Goal: Check status: Check status

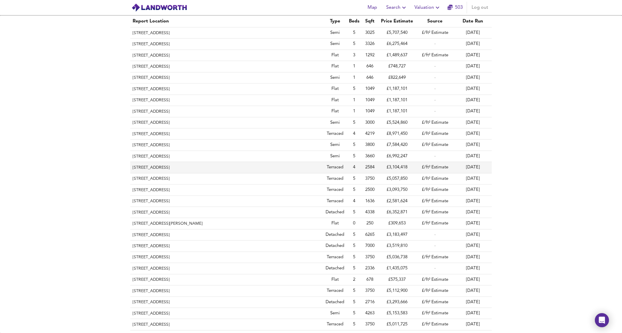
click at [185, 168] on th "[STREET_ADDRESS]" at bounding box center [226, 167] width 193 height 11
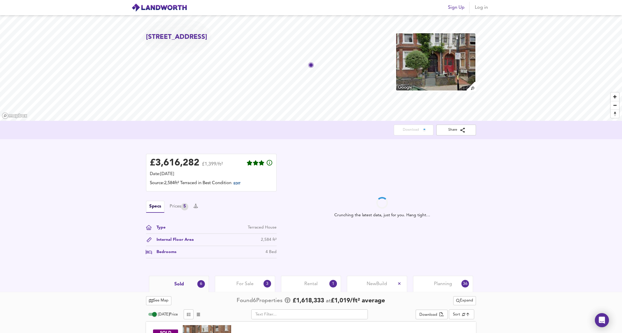
click at [428, 284] on div "Planning 36" at bounding box center [443, 283] width 60 height 16
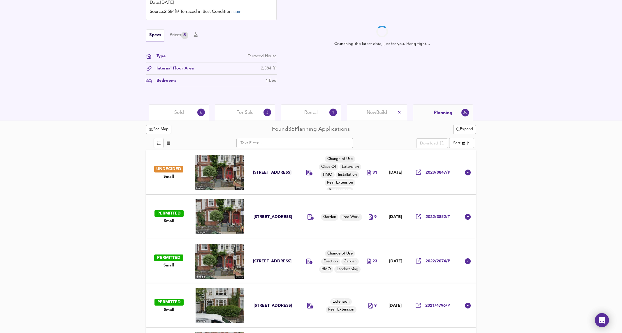
scroll to position [173, 0]
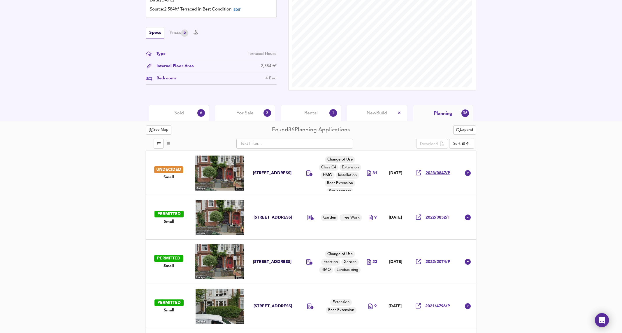
click at [441, 173] on span "2023/0847/P" at bounding box center [437, 173] width 25 height 6
